Goal: Task Accomplishment & Management: Use online tool/utility

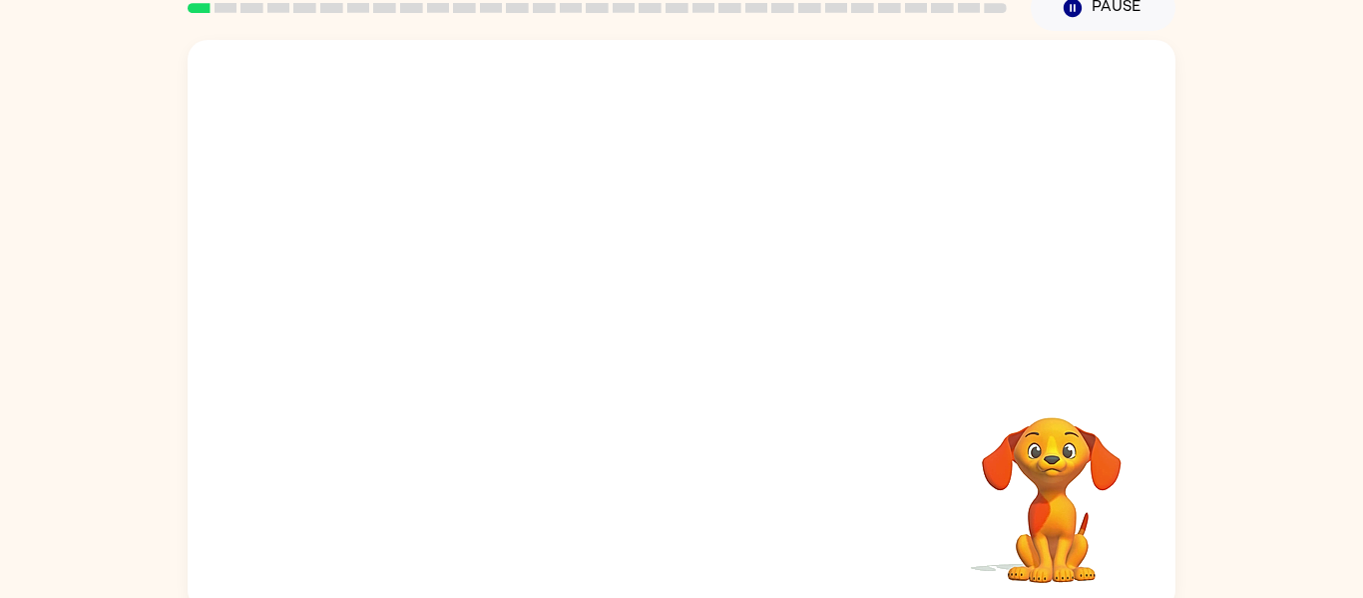
scroll to position [95, 0]
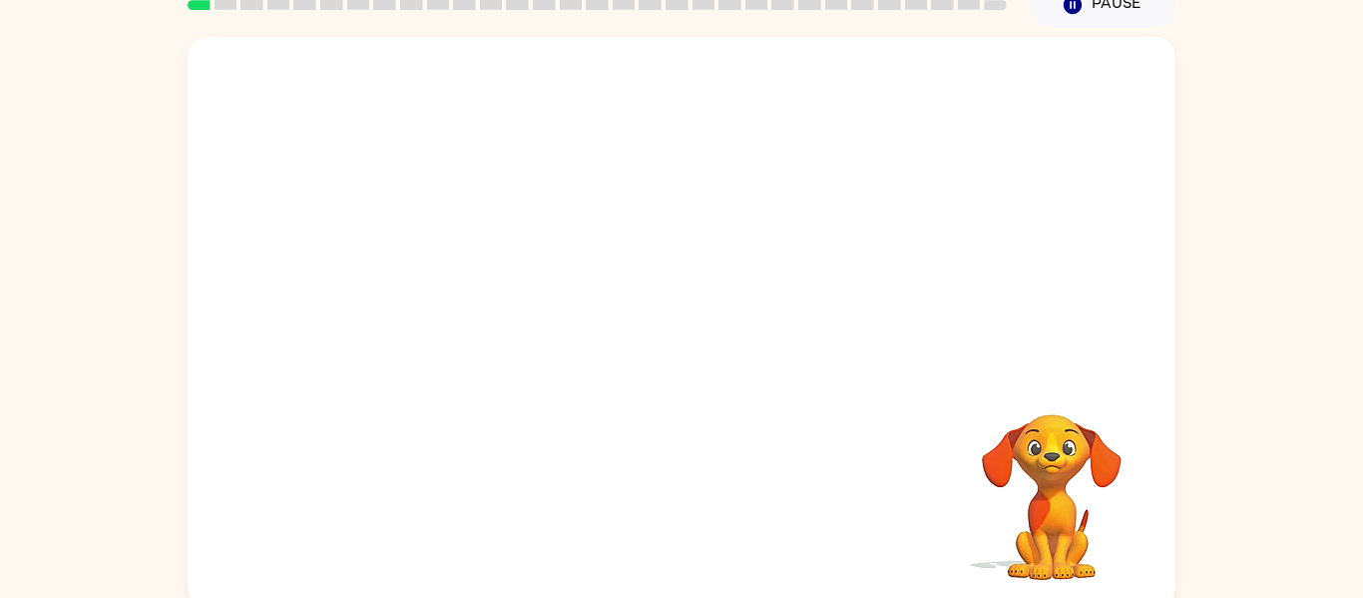
click at [599, 98] on video "Your browser must support playing .mp4 files to use Literably. Please try using…" at bounding box center [682, 204] width 988 height 335
click at [467, 88] on video "Your browser must support playing .mp4 files to use Literably. Please try using…" at bounding box center [682, 204] width 988 height 335
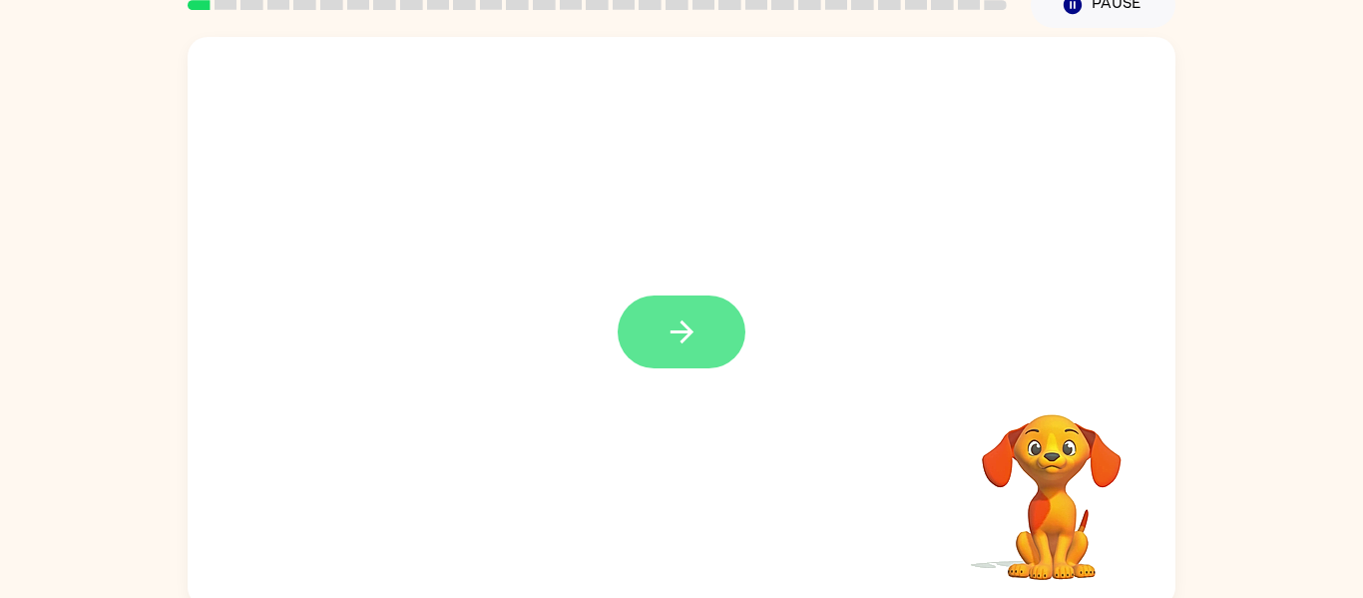
click at [644, 357] on button "button" at bounding box center [682, 331] width 128 height 73
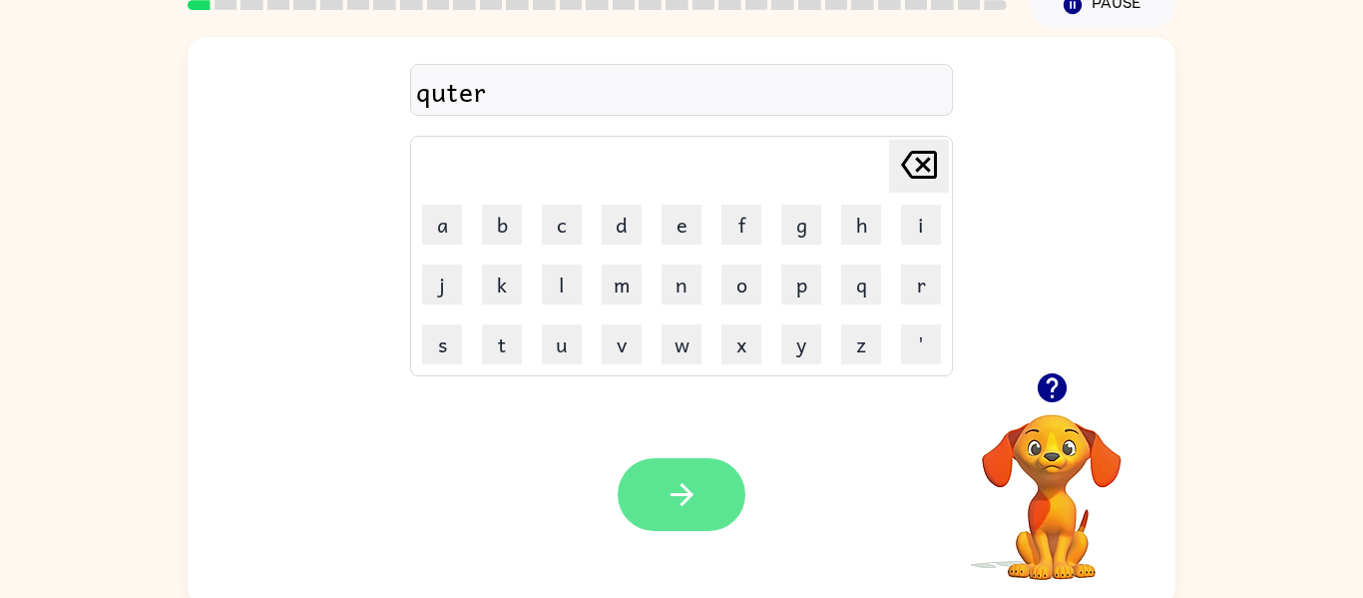
click at [691, 517] on button "button" at bounding box center [682, 494] width 128 height 73
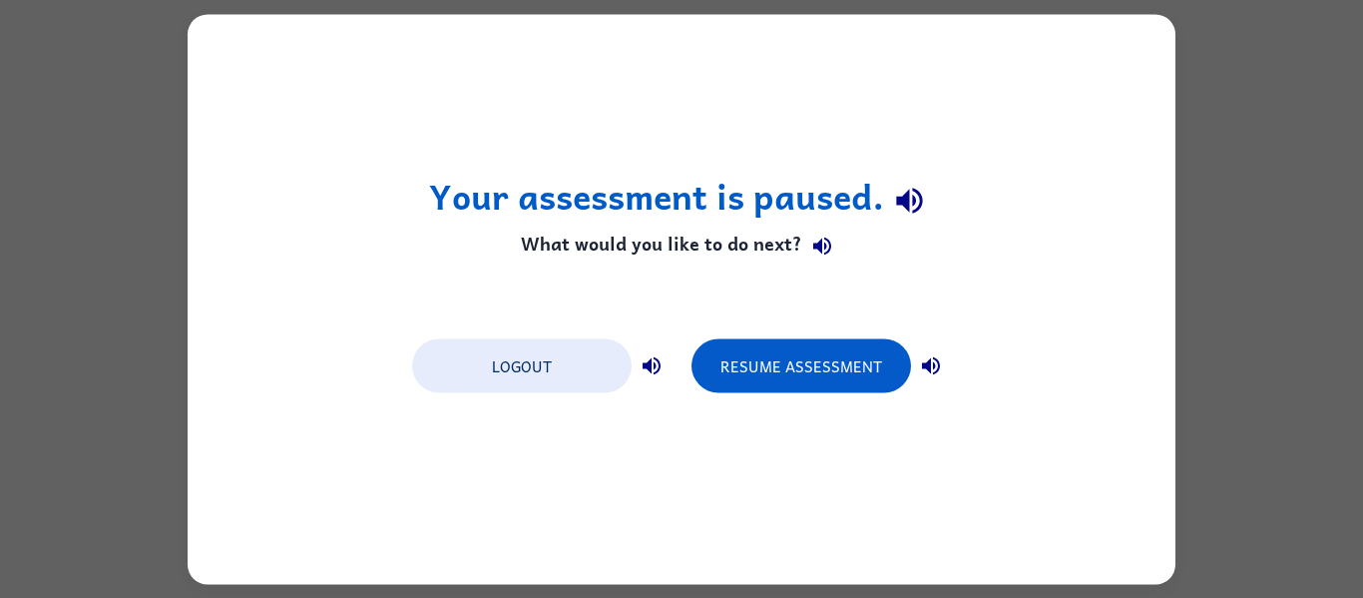
scroll to position [0, 0]
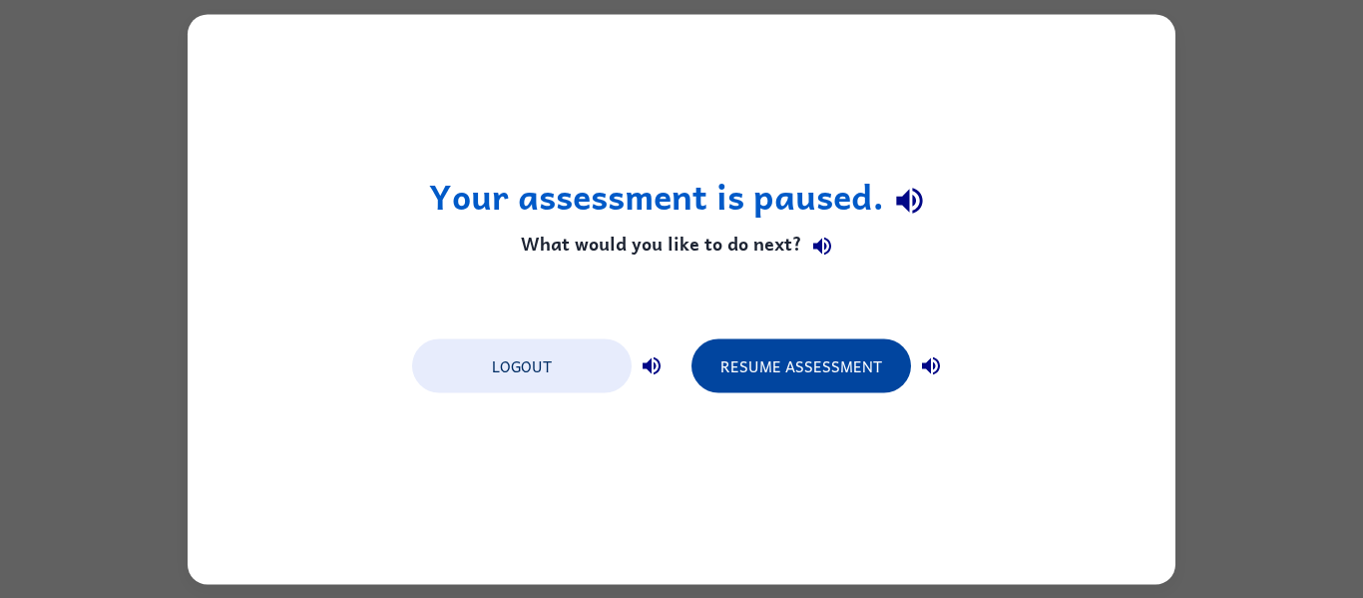
click at [872, 354] on button "Resume Assessment" at bounding box center [801, 365] width 220 height 54
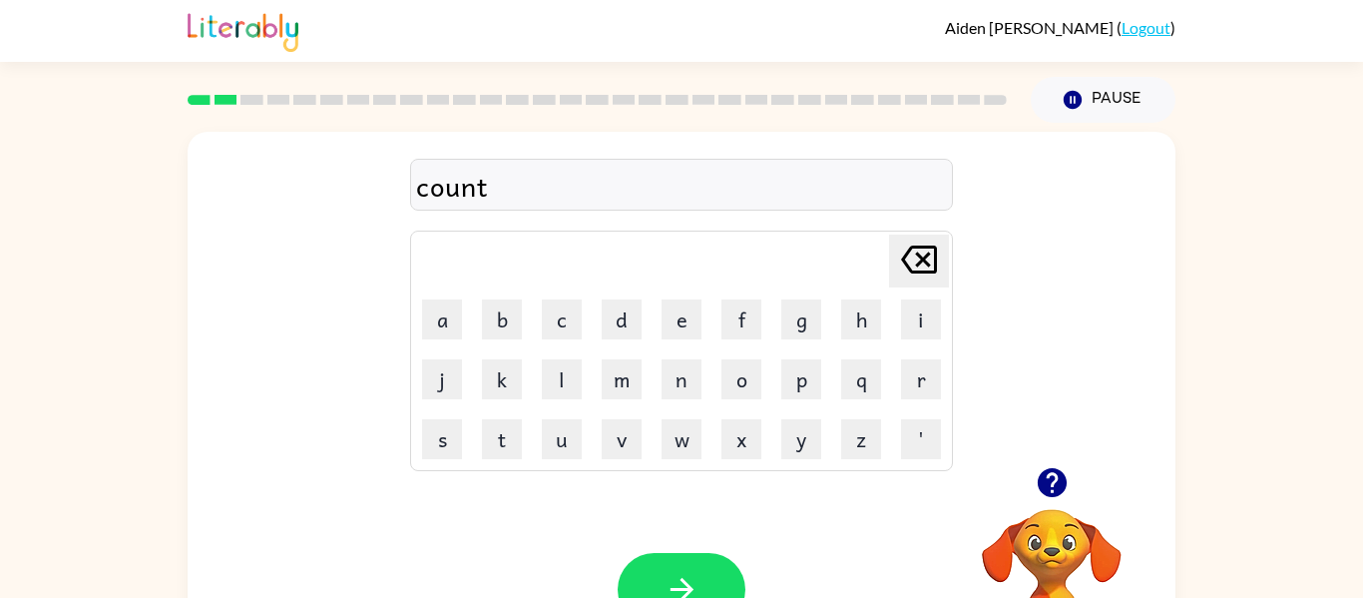
click at [624, 547] on div "Your browser must support playing .mp4 files to use Literably. Please try using…" at bounding box center [682, 589] width 988 height 225
click at [653, 566] on button "button" at bounding box center [682, 589] width 128 height 73
click at [1047, 482] on icon "button" at bounding box center [1051, 482] width 29 height 29
click at [1041, 491] on icon "button" at bounding box center [1051, 482] width 29 height 29
click at [1053, 475] on icon "button" at bounding box center [1052, 482] width 35 height 35
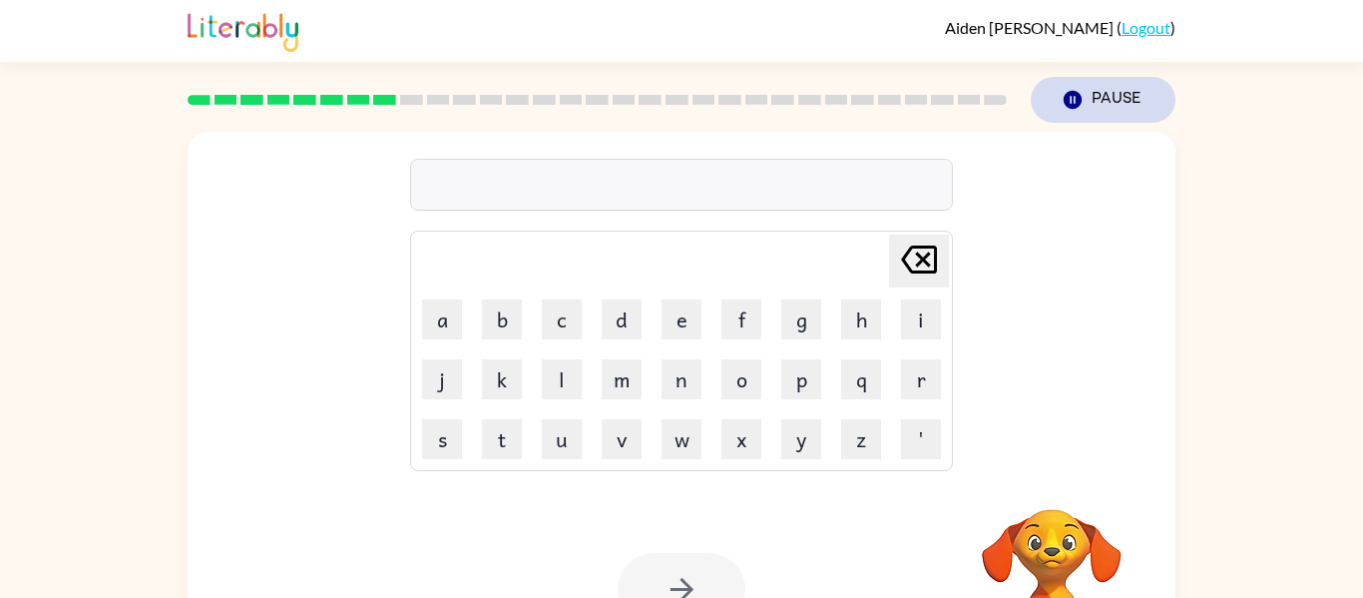
click at [1104, 92] on button "Pause Pause" at bounding box center [1103, 100] width 145 height 46
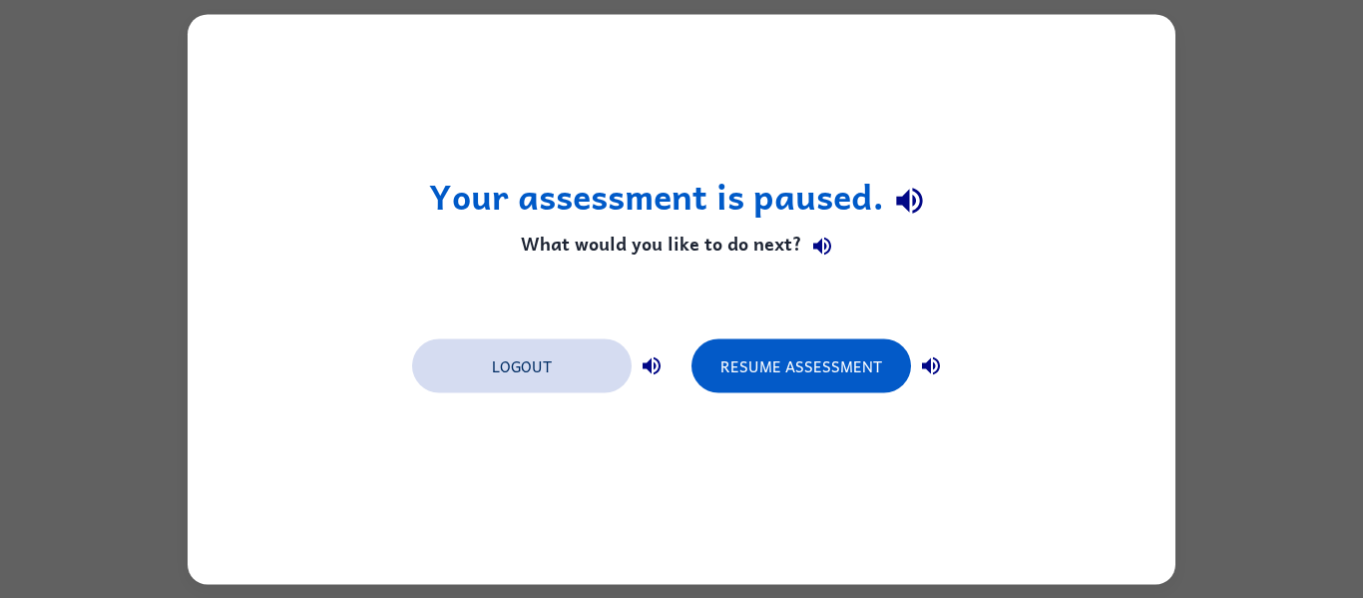
click at [522, 377] on button "Logout" at bounding box center [522, 365] width 220 height 54
